Goal: Find specific page/section: Find specific page/section

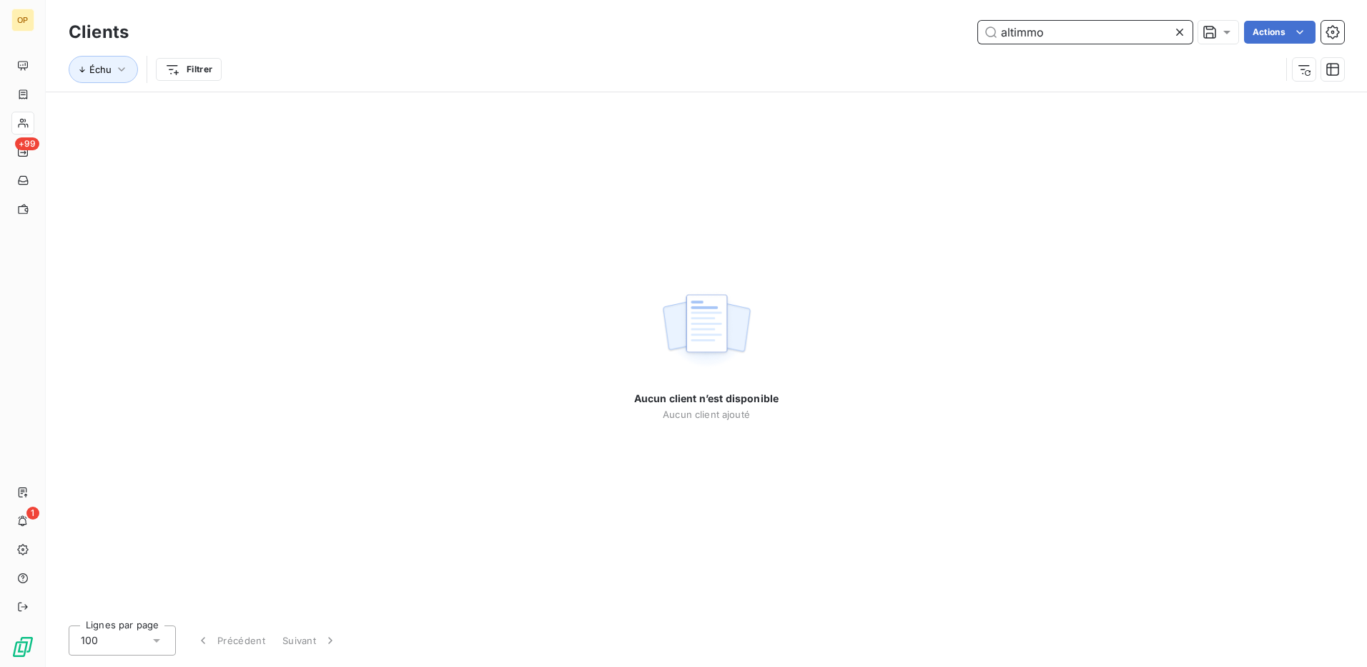
drag, startPoint x: 1098, startPoint y: 24, endPoint x: 936, endPoint y: 25, distance: 161.6
click at [936, 25] on div "altimmo Actions" at bounding box center [745, 32] width 1199 height 23
paste input "1ALTIMMO"
type input "1ALTIMMO"
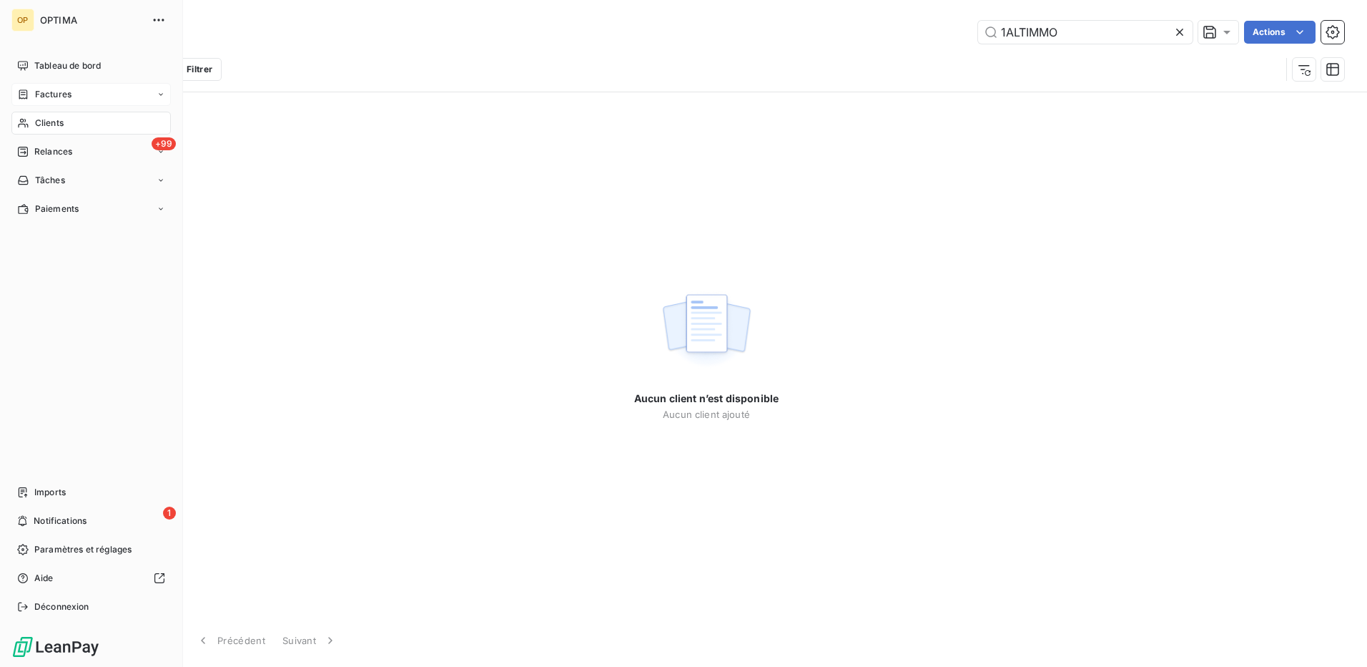
click at [50, 94] on span "Factures" at bounding box center [53, 94] width 36 height 13
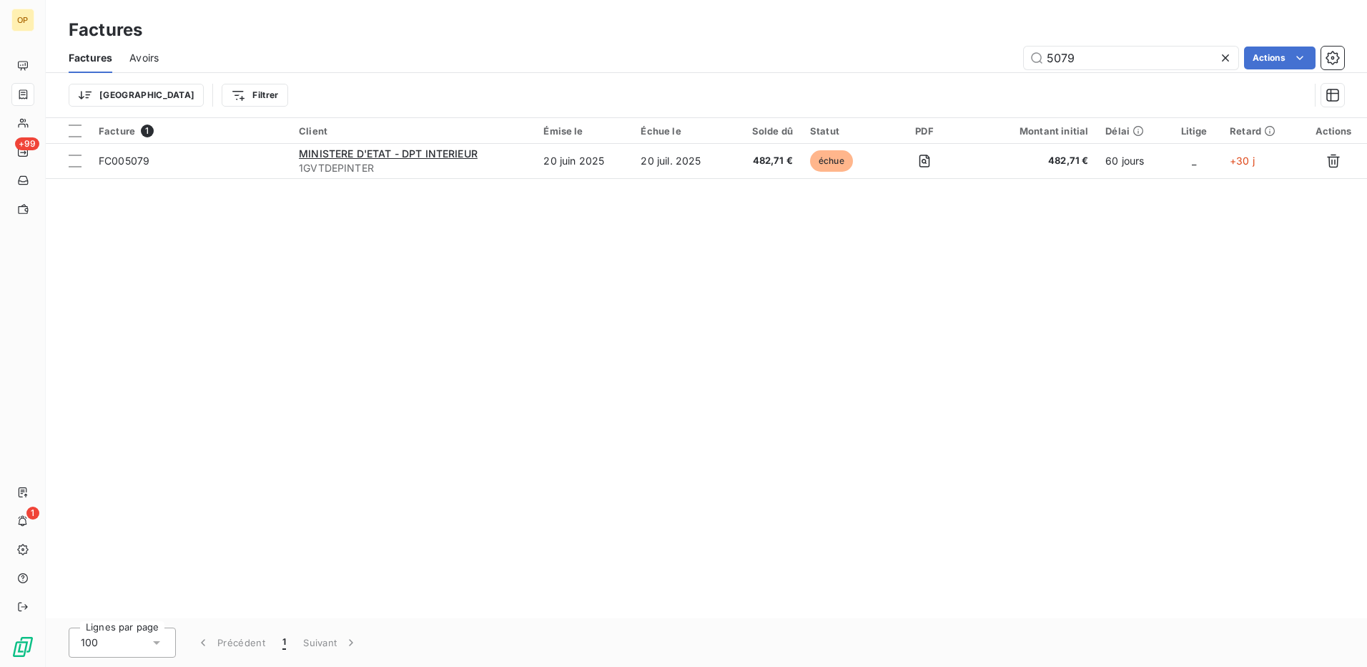
drag, startPoint x: 1115, startPoint y: 58, endPoint x: 952, endPoint y: 64, distance: 163.2
click at [952, 64] on div "5079 Actions" at bounding box center [760, 57] width 1169 height 23
type input "1ALTIMMO"
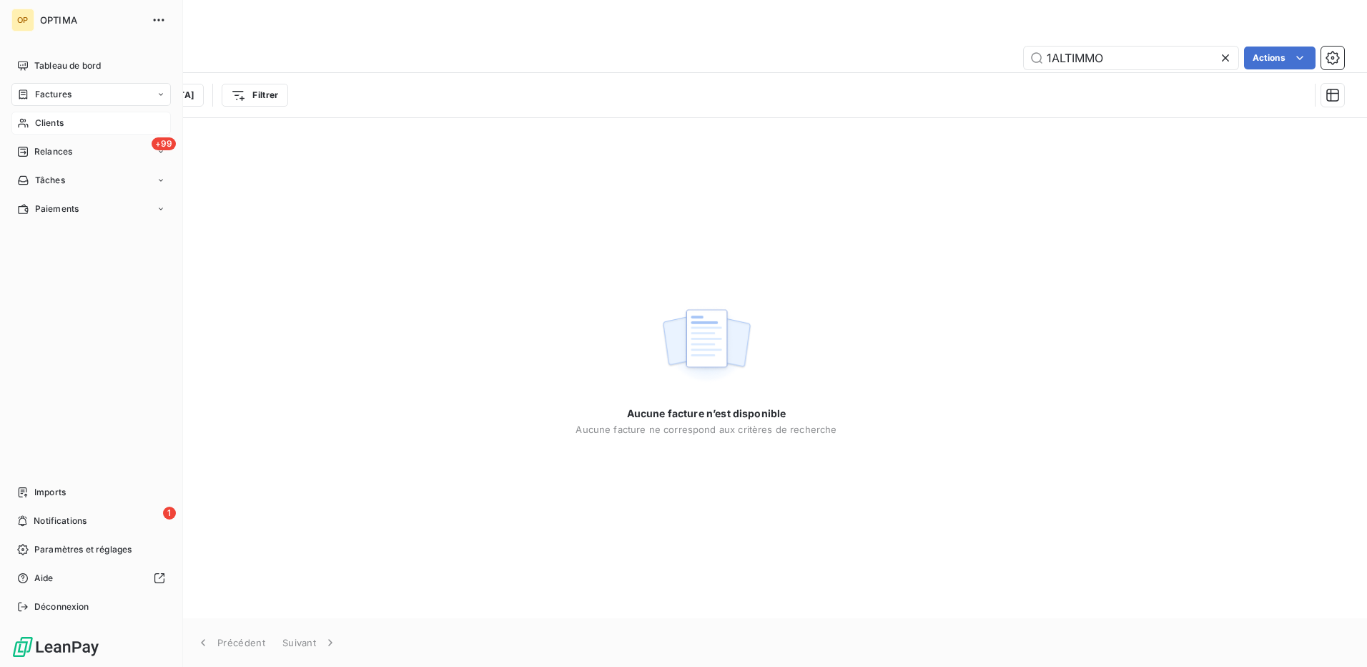
click at [56, 122] on span "Clients" at bounding box center [49, 123] width 29 height 13
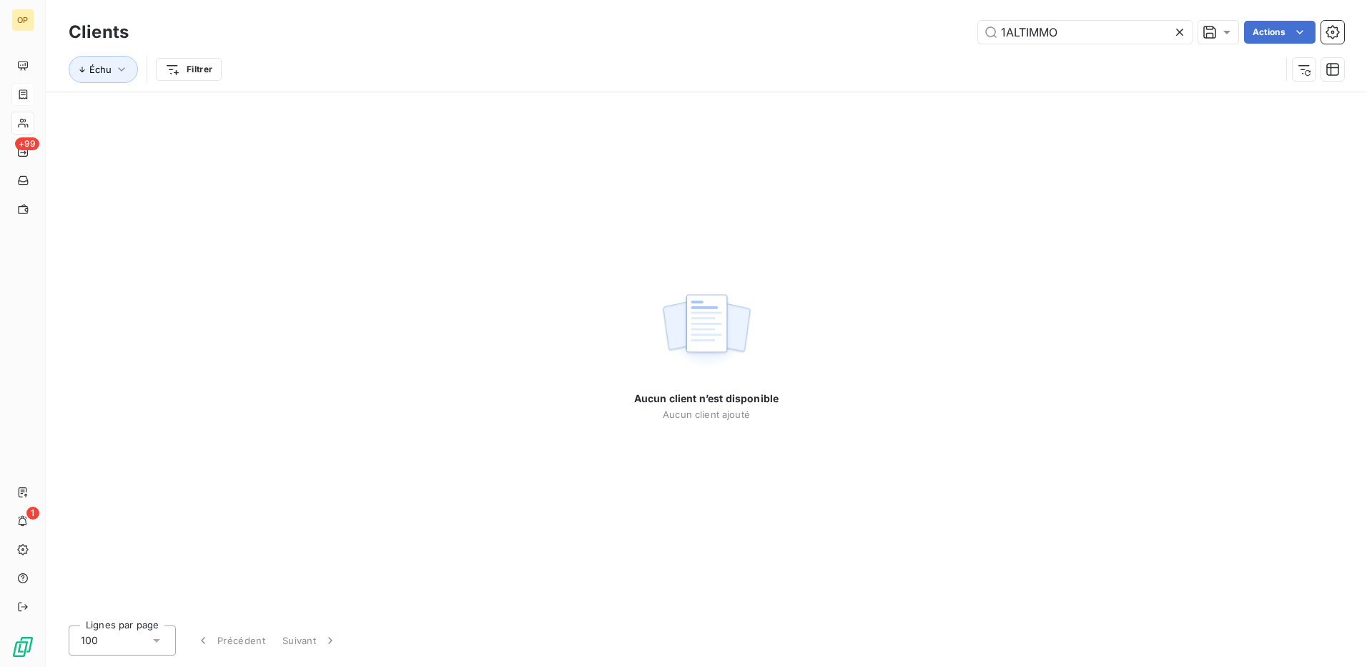
drag, startPoint x: 1083, startPoint y: 28, endPoint x: 876, endPoint y: 39, distance: 207.0
click at [876, 39] on div "1ALTIMMO Actions" at bounding box center [745, 32] width 1199 height 23
click at [1168, 26] on input "1ALTIMMO." at bounding box center [1085, 32] width 215 height 23
click at [1008, 40] on input "1ALTIMMO" at bounding box center [1085, 32] width 215 height 23
click at [117, 61] on button "Échu" at bounding box center [103, 69] width 69 height 27
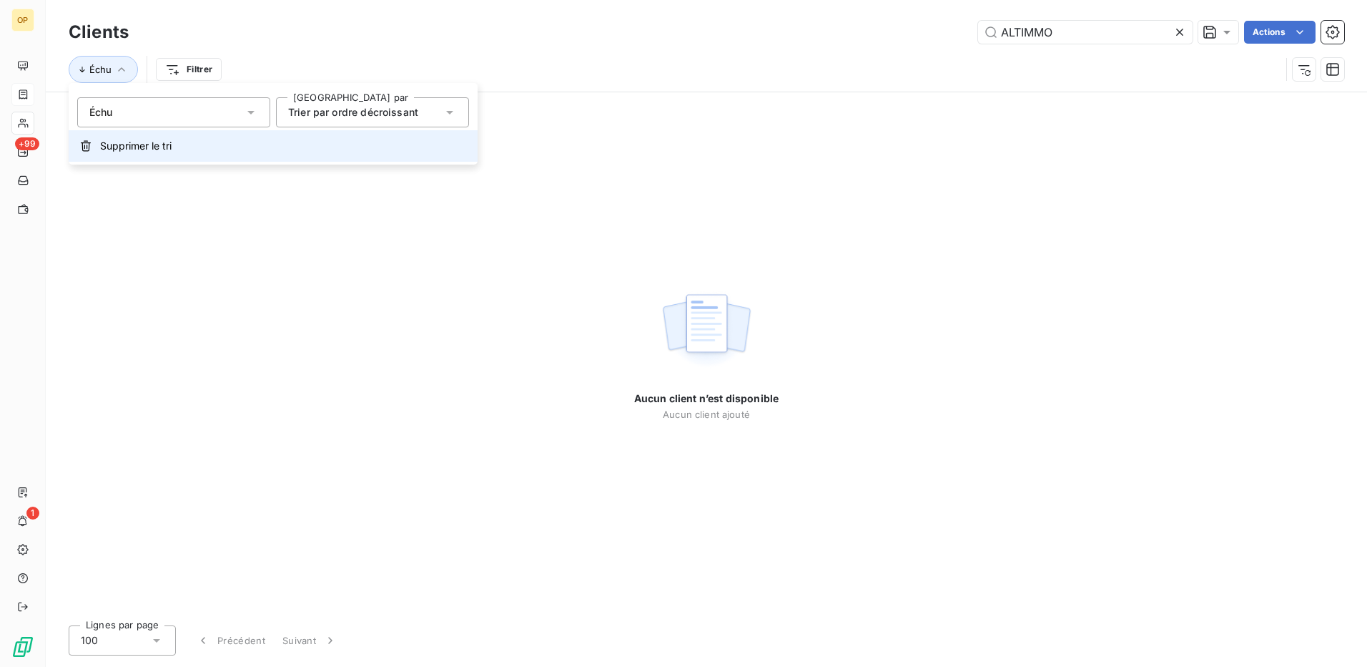
click at [96, 150] on button "Supprimer le tri" at bounding box center [273, 145] width 409 height 31
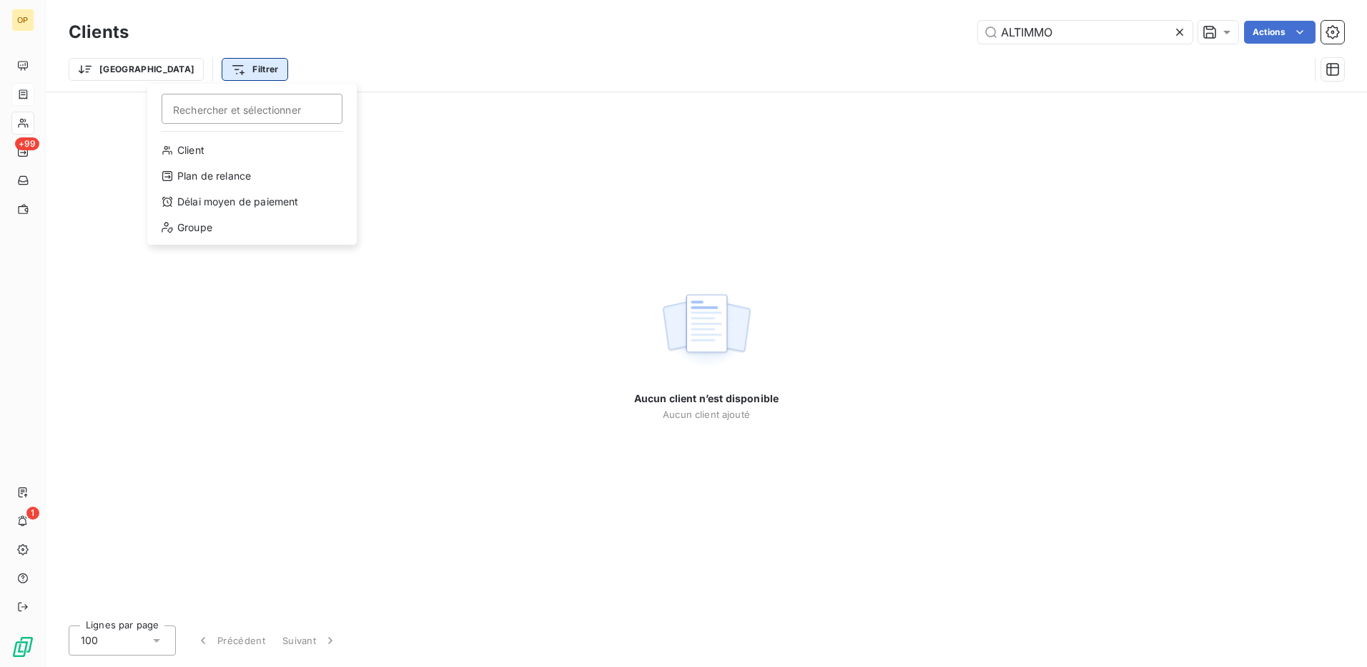
click at [163, 64] on html "OP +99 1 Clients ALTIMMO Actions Trier Filtrer Rechercher et sélectionner Clien…" at bounding box center [683, 333] width 1367 height 667
click at [541, 57] on html "OP +99 1 Clients ALTIMMO Actions Trier Filtrer Rechercher et sélectionner Clien…" at bounding box center [683, 333] width 1367 height 667
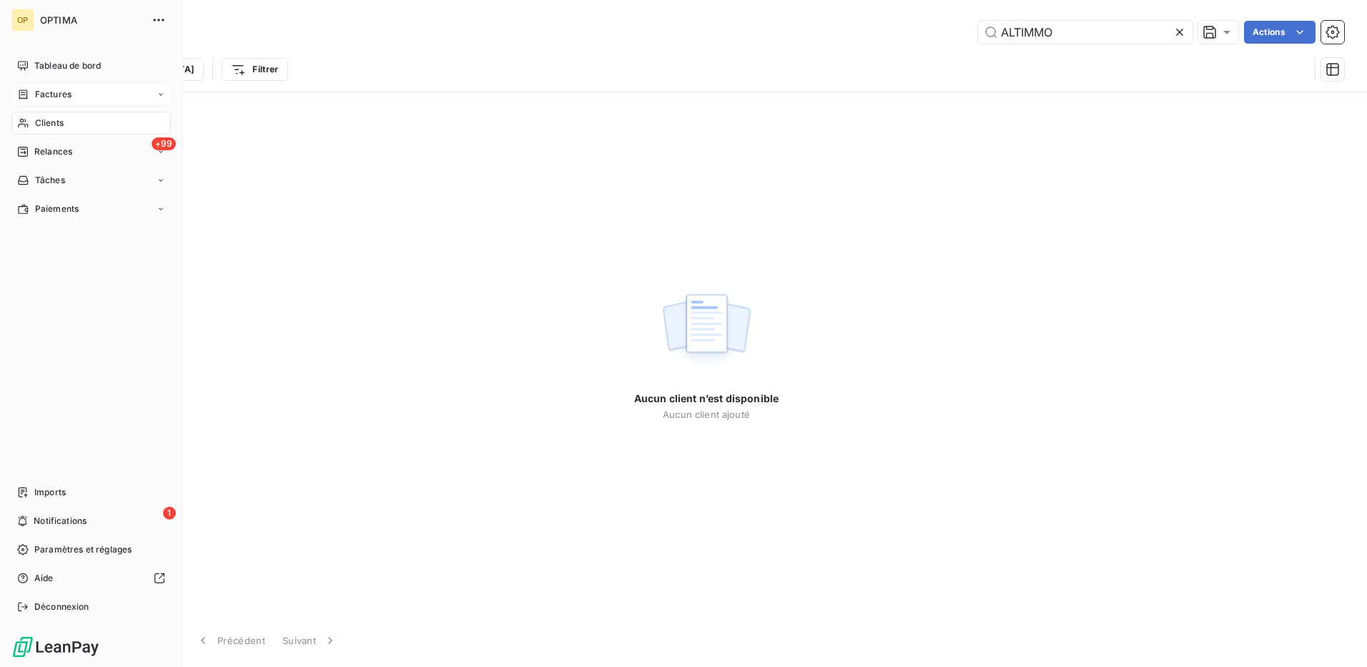
click at [41, 115] on div "Clients" at bounding box center [90, 123] width 159 height 23
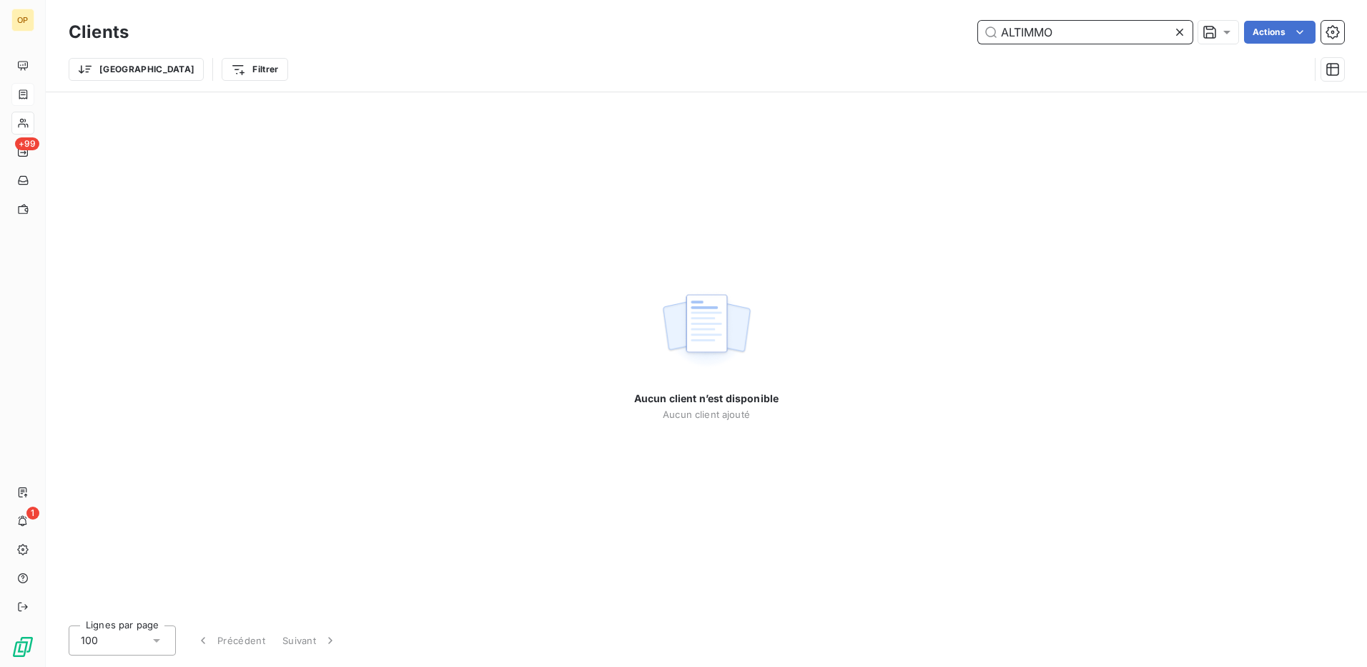
click at [1065, 28] on input "ALTIMMO" at bounding box center [1085, 32] width 215 height 23
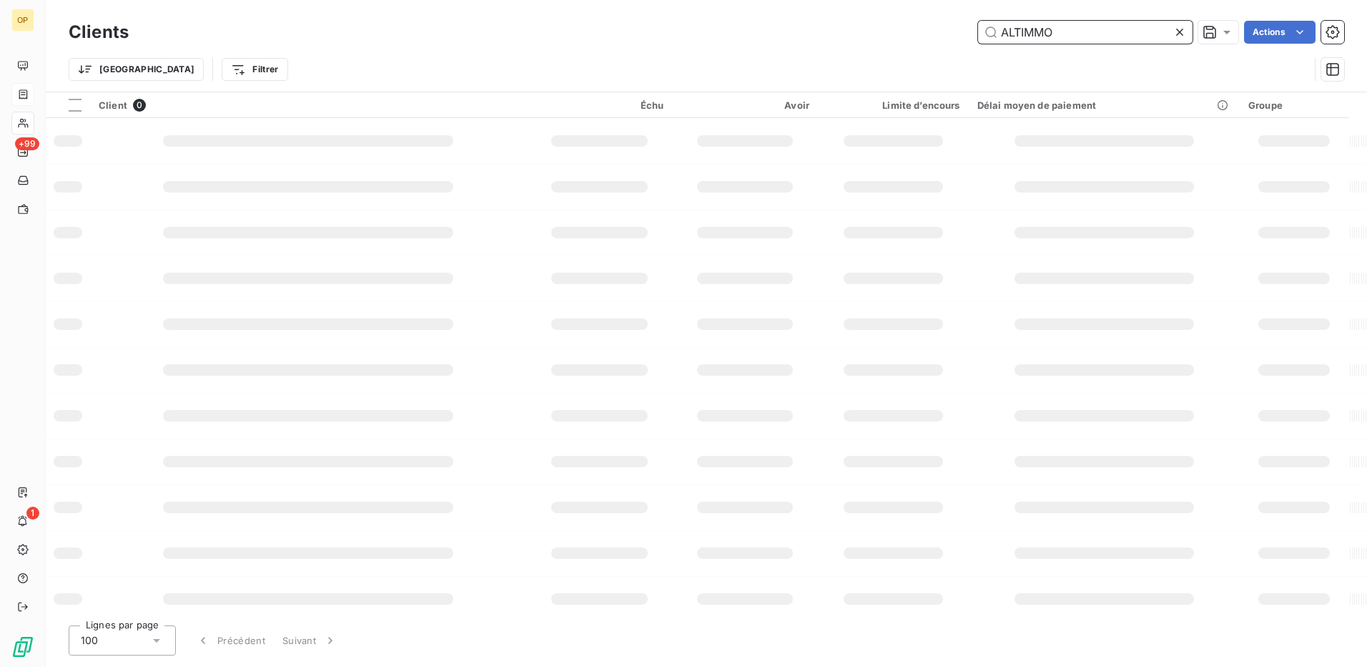
drag, startPoint x: 1107, startPoint y: 32, endPoint x: 812, endPoint y: 30, distance: 295.4
click at [812, 30] on div "ALTIMMO Actions" at bounding box center [745, 32] width 1199 height 23
type input "samba"
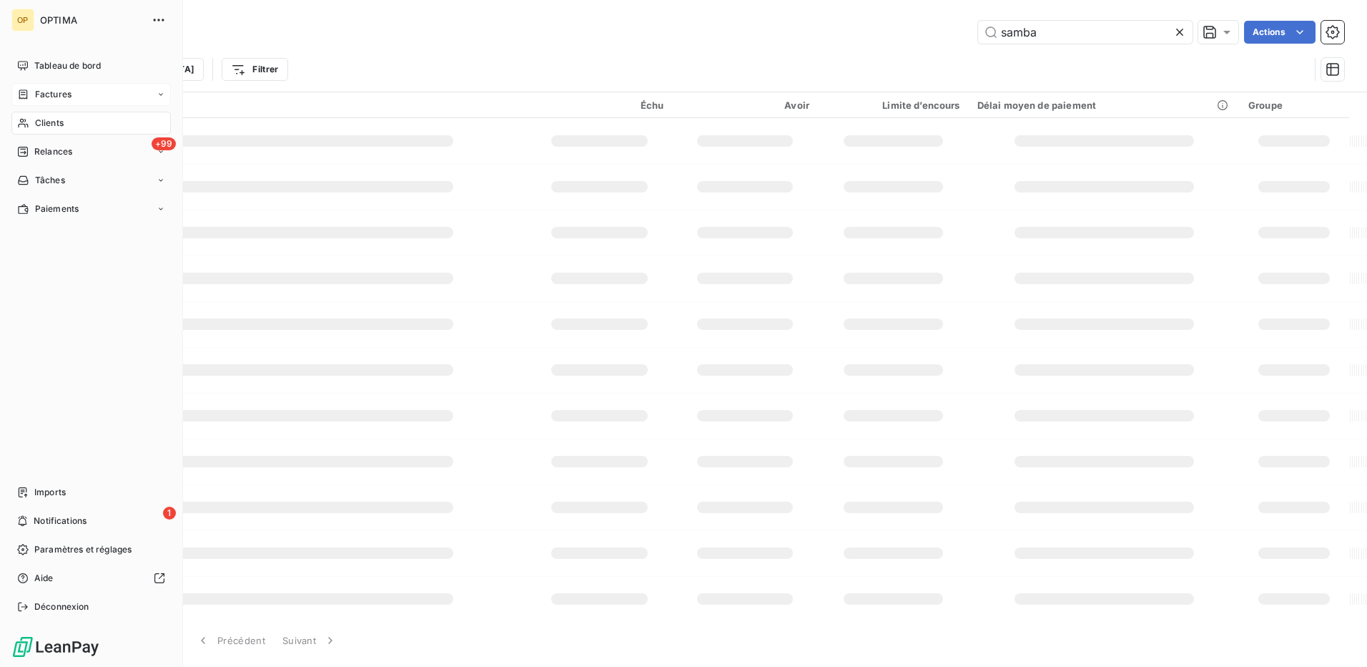
click at [39, 128] on span "Clients" at bounding box center [49, 123] width 29 height 13
click at [60, 117] on span "Clients" at bounding box center [49, 123] width 29 height 13
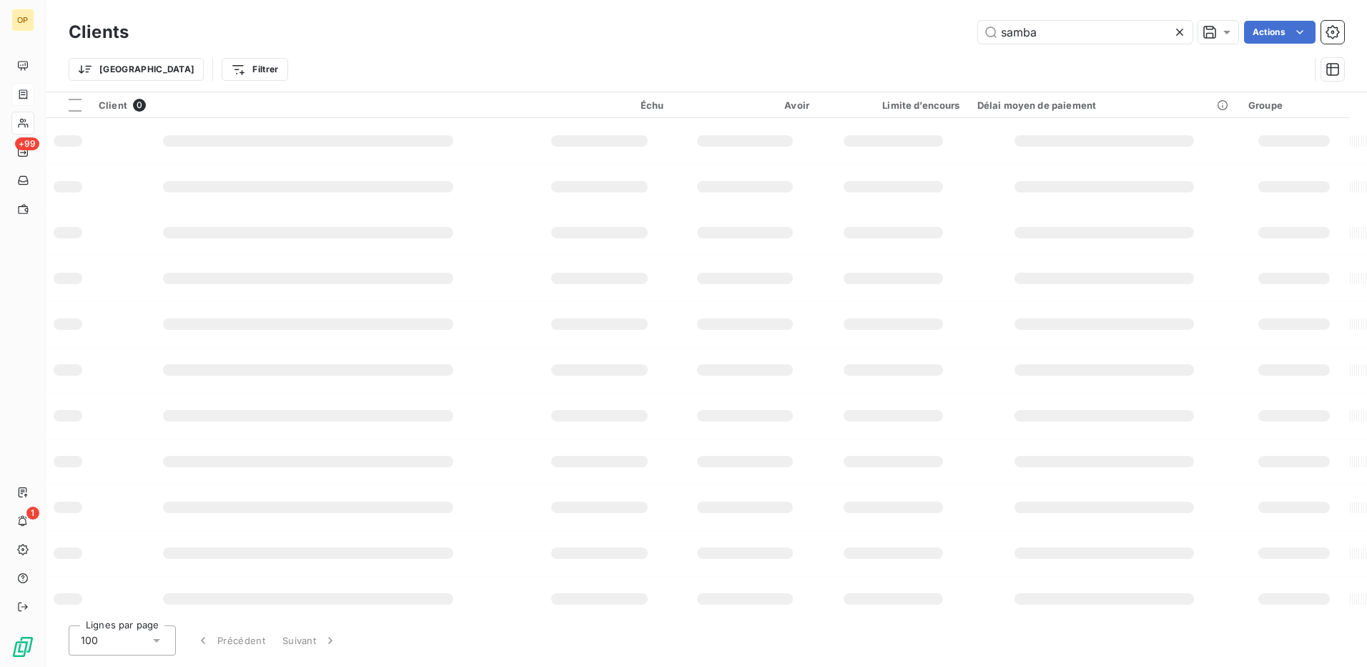
click at [1175, 24] on div at bounding box center [1183, 32] width 20 height 23
click at [993, 24] on input "text" at bounding box center [1085, 32] width 215 height 23
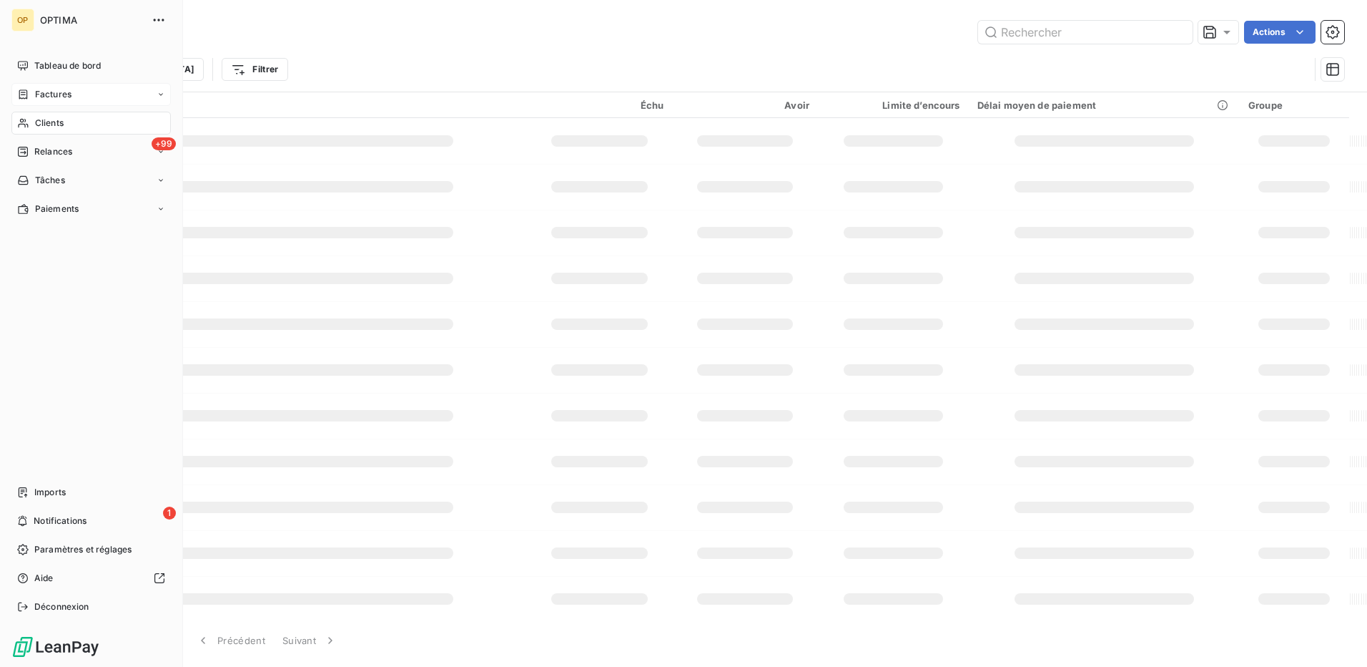
click at [44, 119] on span "Clients" at bounding box center [49, 123] width 29 height 13
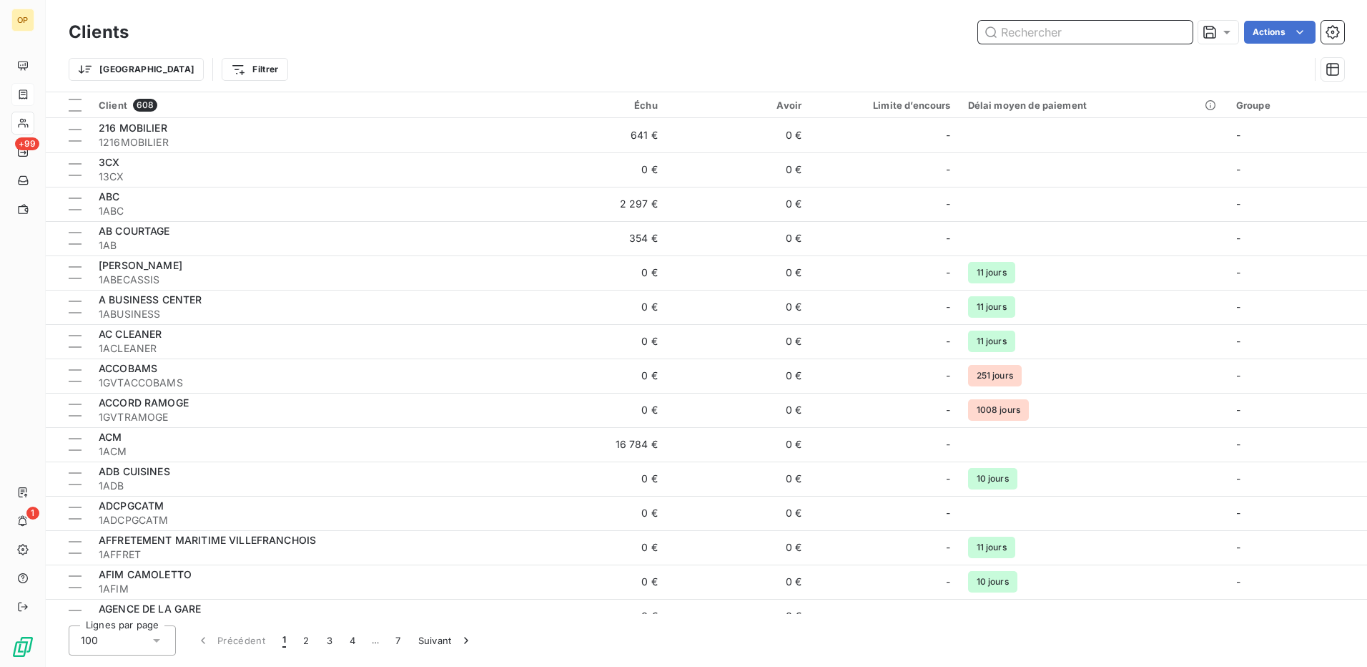
click at [1053, 32] on input "text" at bounding box center [1085, 32] width 215 height 23
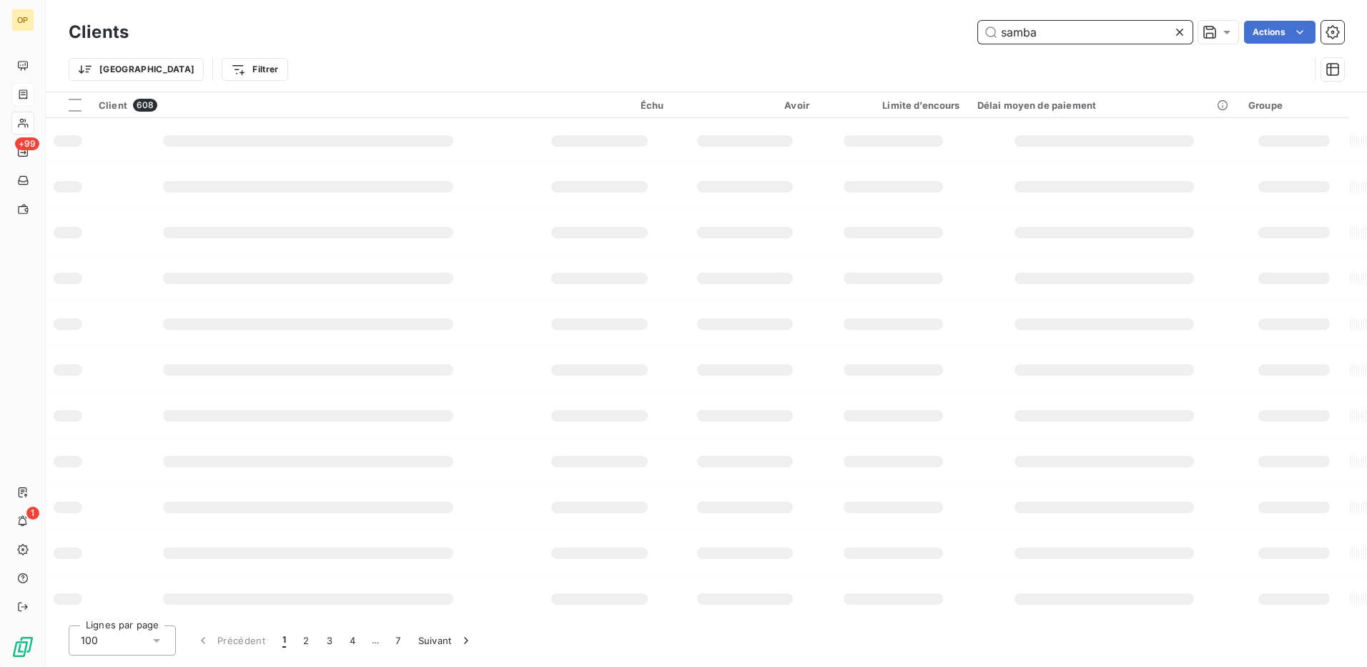
type input "samba"
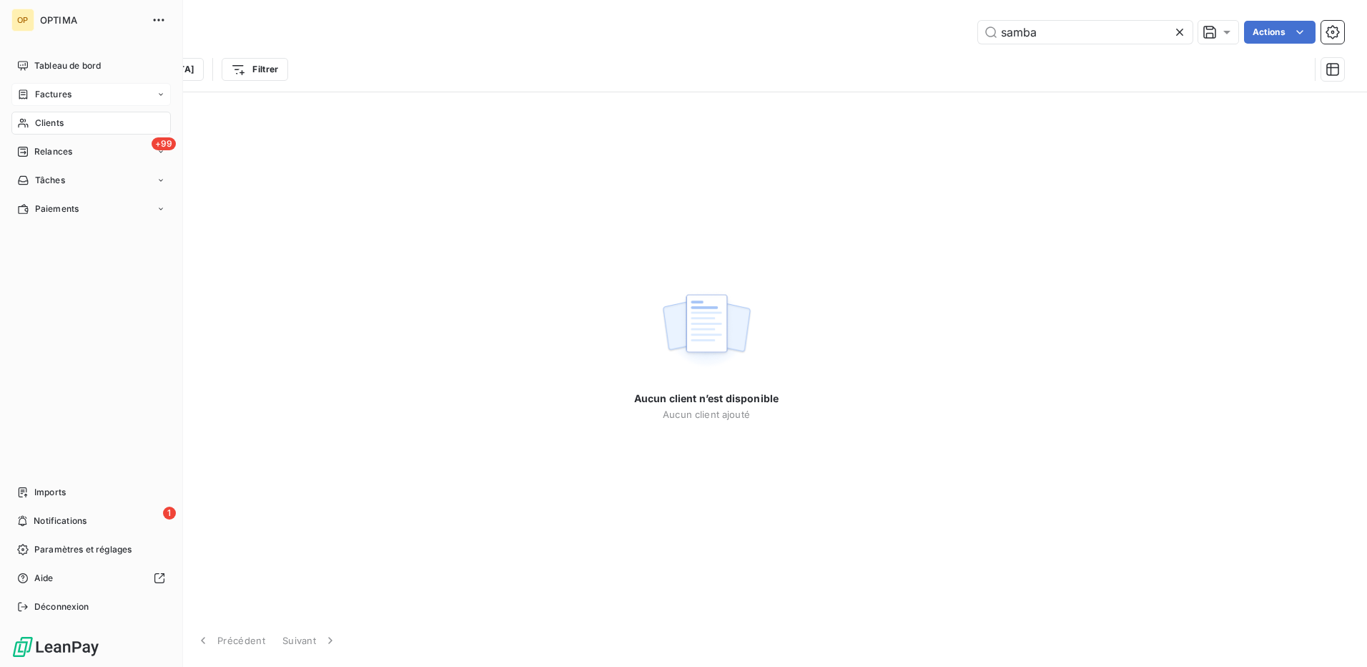
click at [42, 121] on span "Clients" at bounding box center [49, 123] width 29 height 13
